Goal: Transaction & Acquisition: Download file/media

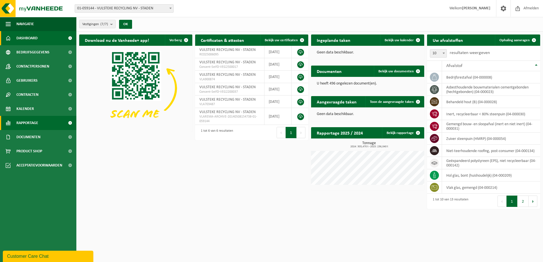
click at [24, 123] on span "Rapportage" at bounding box center [27, 123] width 22 height 14
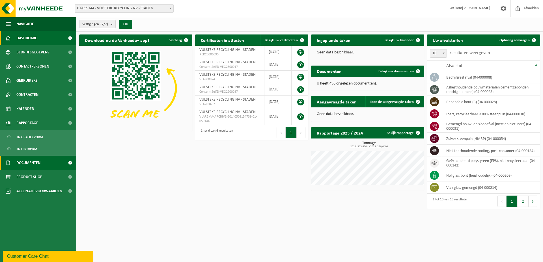
click at [25, 163] on span "Documenten" at bounding box center [28, 163] width 24 height 14
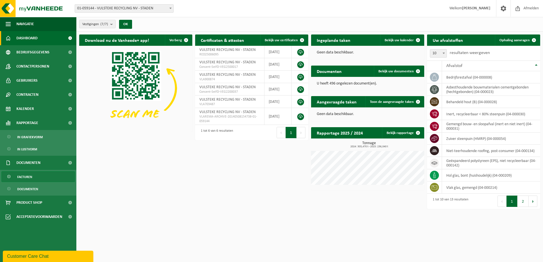
click at [31, 175] on span "Facturen" at bounding box center [24, 177] width 15 height 11
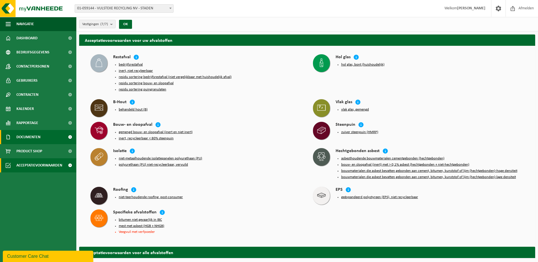
click at [25, 138] on span "Documenten" at bounding box center [28, 137] width 24 height 14
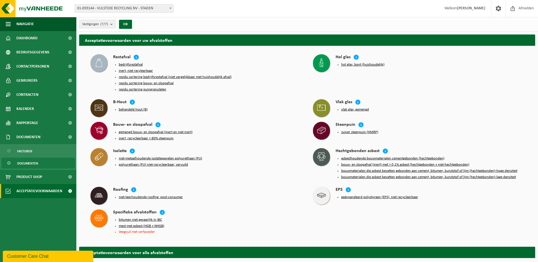
click at [29, 164] on span "Documenten" at bounding box center [27, 163] width 21 height 11
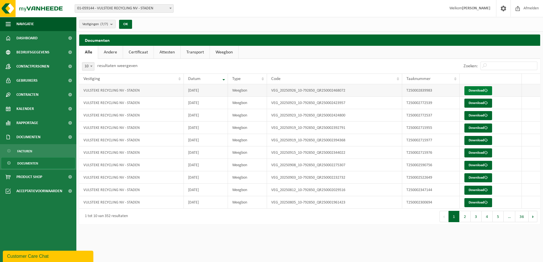
click at [475, 91] on link "Download" at bounding box center [478, 90] width 28 height 9
click at [473, 92] on link "Download" at bounding box center [478, 90] width 28 height 9
